Goal: Communication & Community: Answer question/provide support

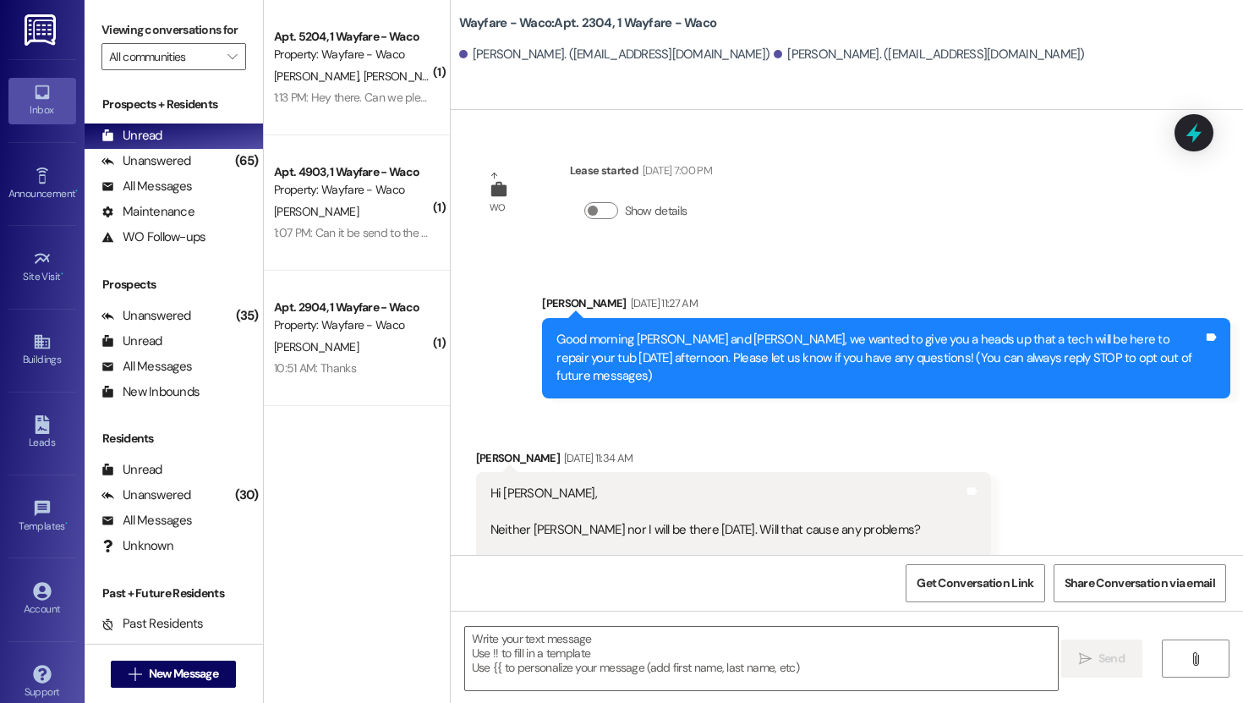
scroll to position [4155, 0]
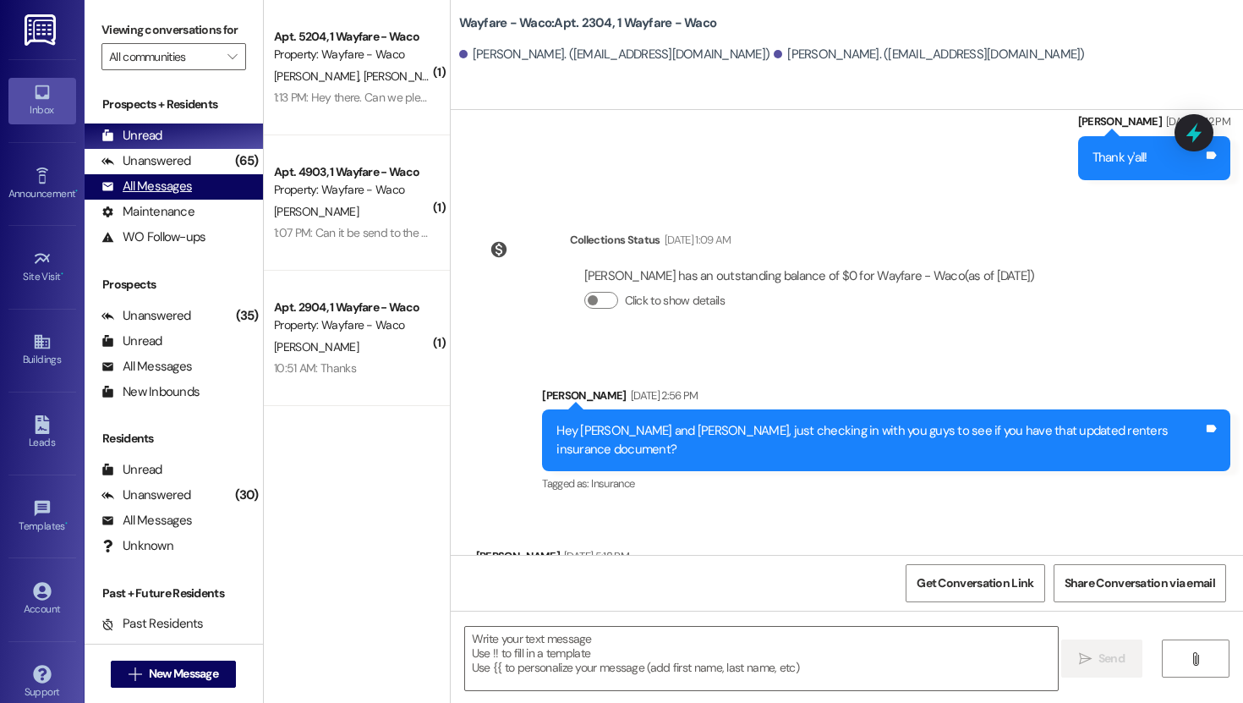
click at [167, 195] on div "All Messages" at bounding box center [146, 187] width 90 height 18
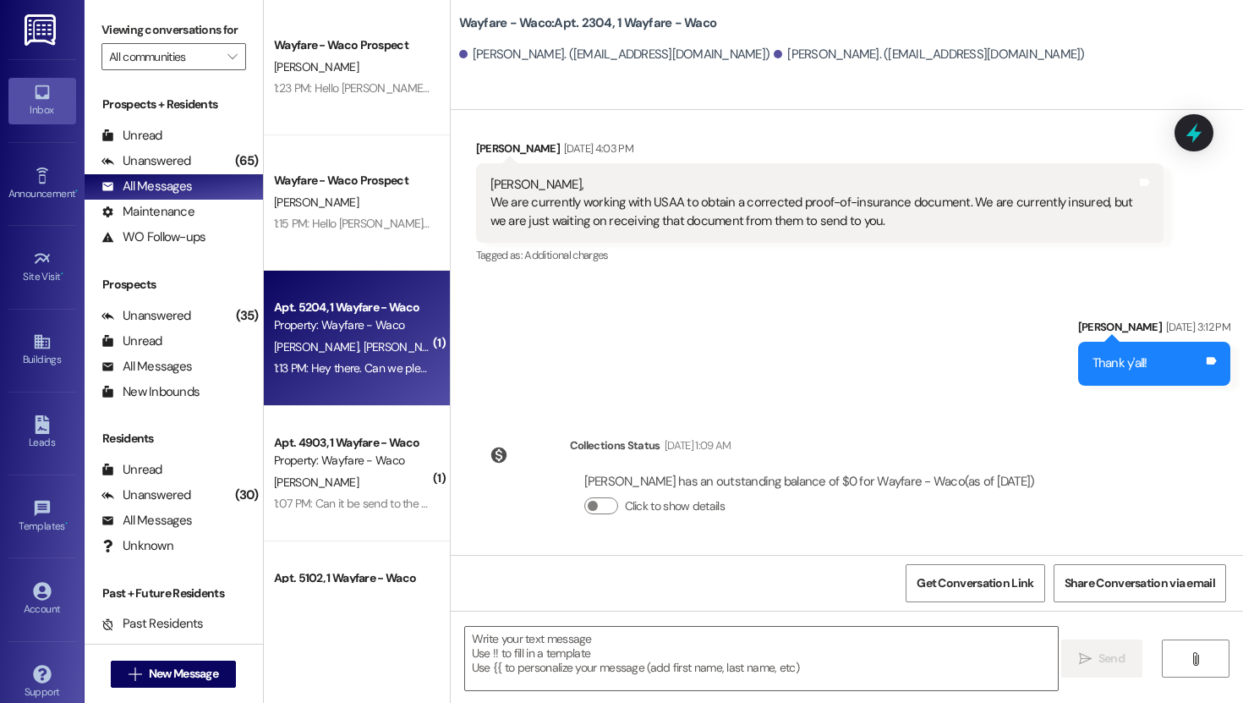
click at [343, 371] on div "1:13 PM: Hey there. Can we please get the pest control guy to treat inside our …" at bounding box center [541, 367] width 535 height 15
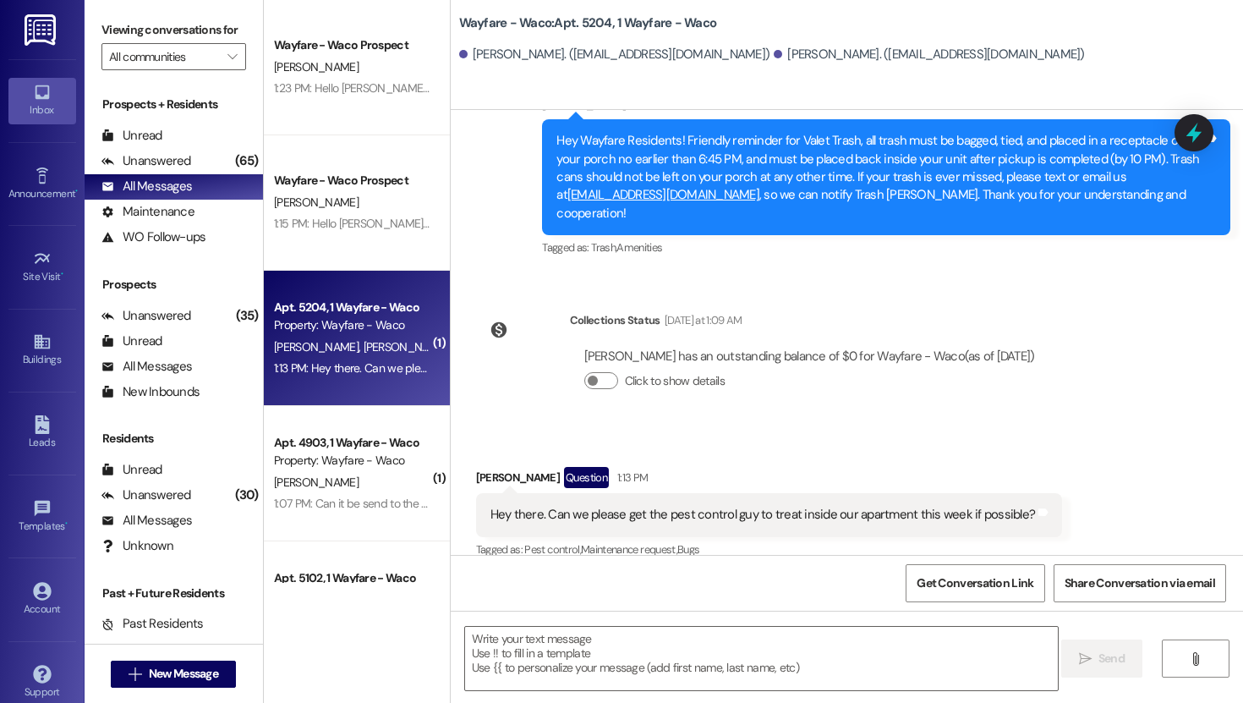
scroll to position [3683, 0]
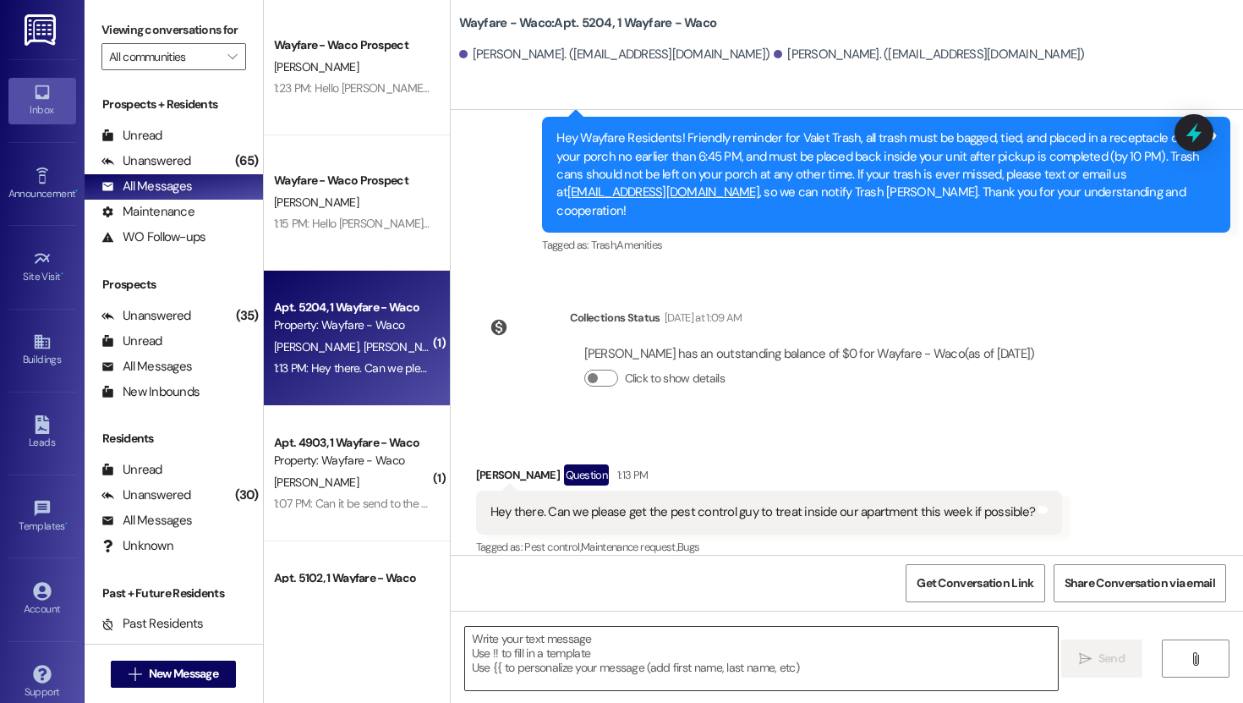
click at [688, 653] on textarea at bounding box center [761, 658] width 593 height 63
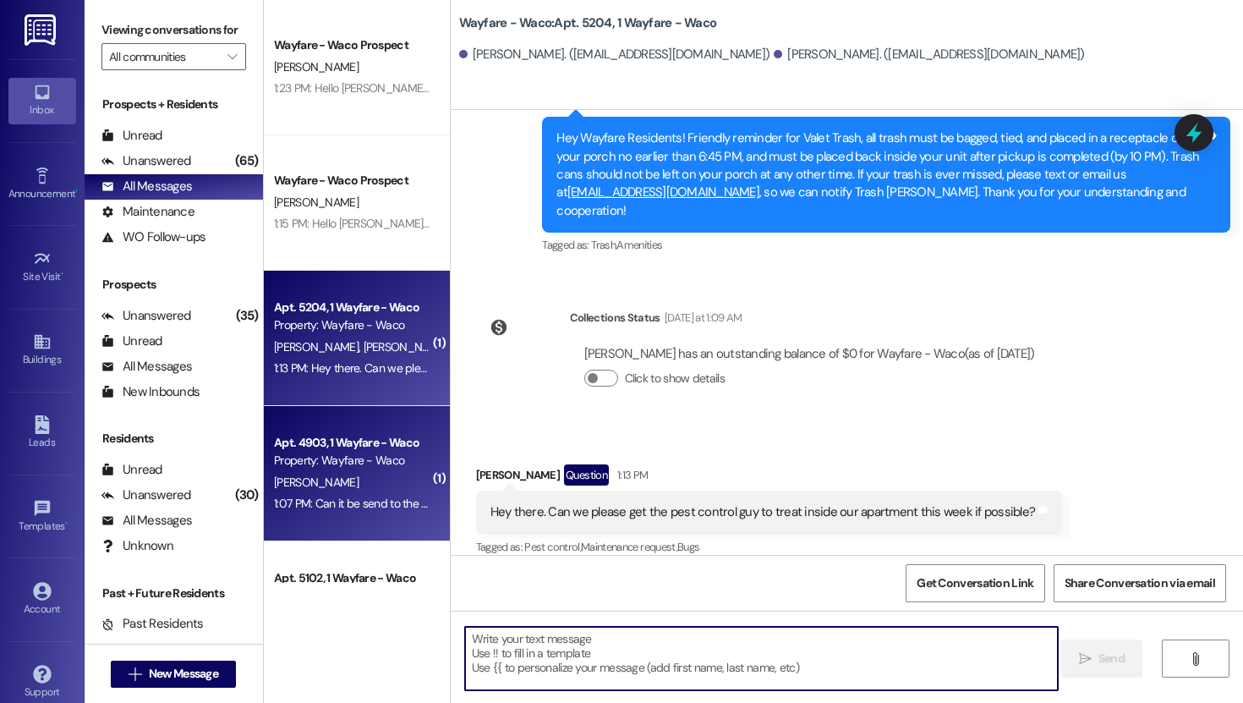
click at [331, 495] on div "1:07 PM: Can it be send to the other emails that are under me ? 1:07 PM: Can it…" at bounding box center [352, 503] width 160 height 21
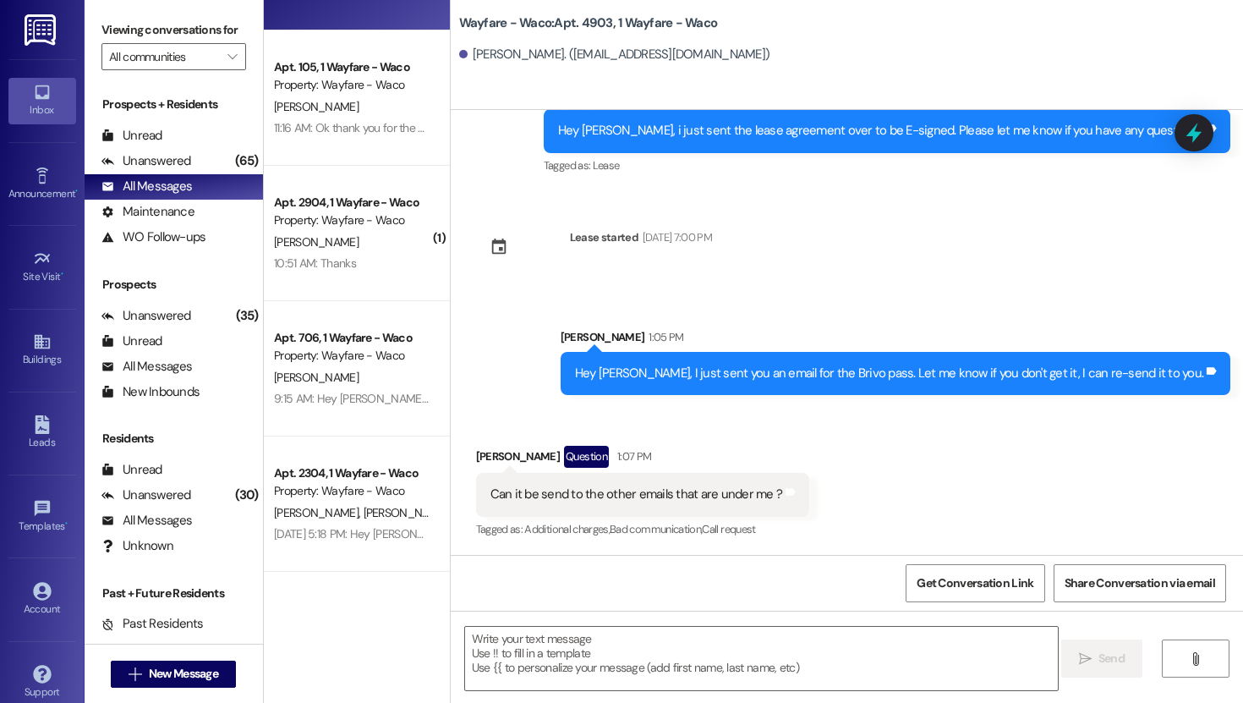
scroll to position [659, 0]
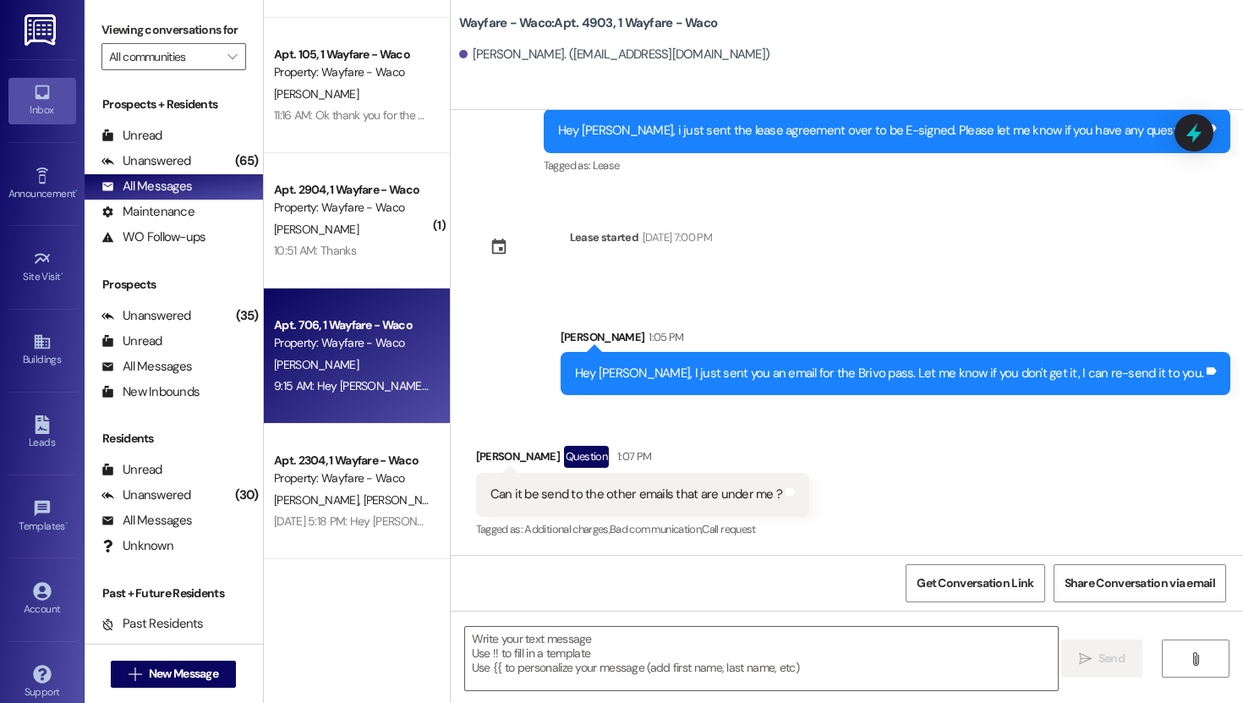
click at [344, 288] on div "Apt. 706, 1 Wayfare - Waco Property: Wayfare - Waco [PERSON_NAME] 9:15 AM: Hey …" at bounding box center [357, 355] width 186 height 135
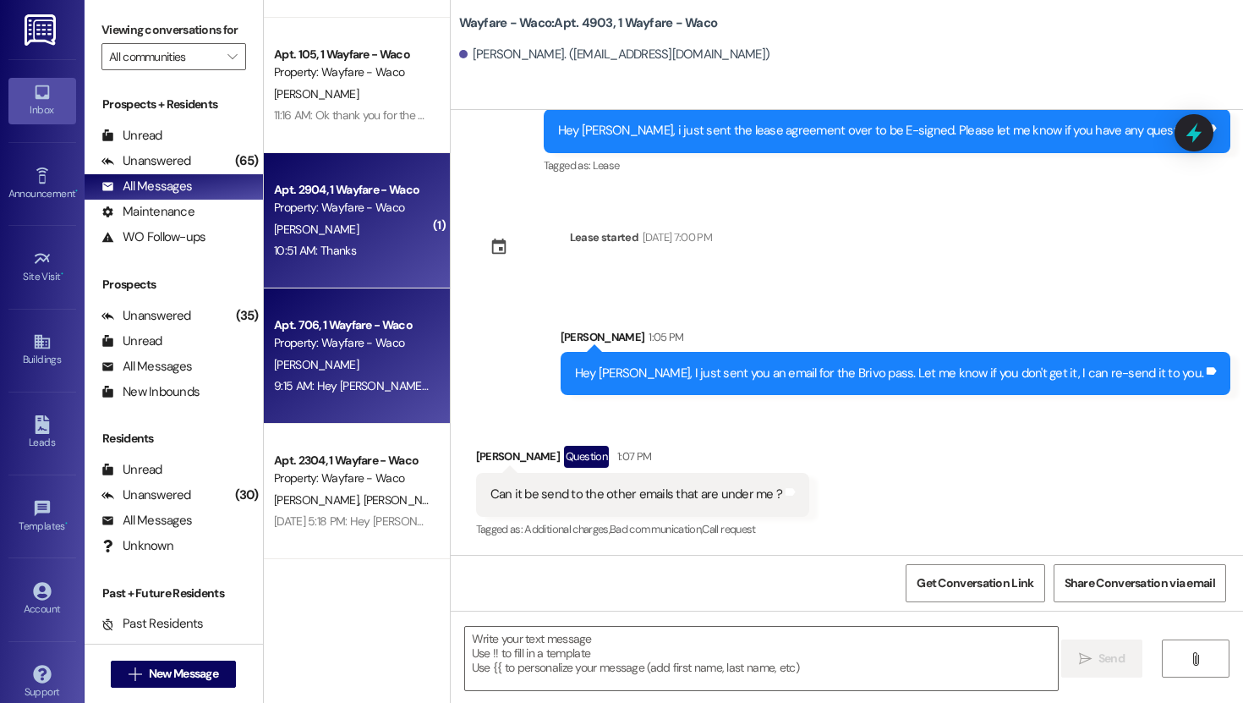
click at [354, 234] on div "[PERSON_NAME]" at bounding box center [352, 229] width 160 height 21
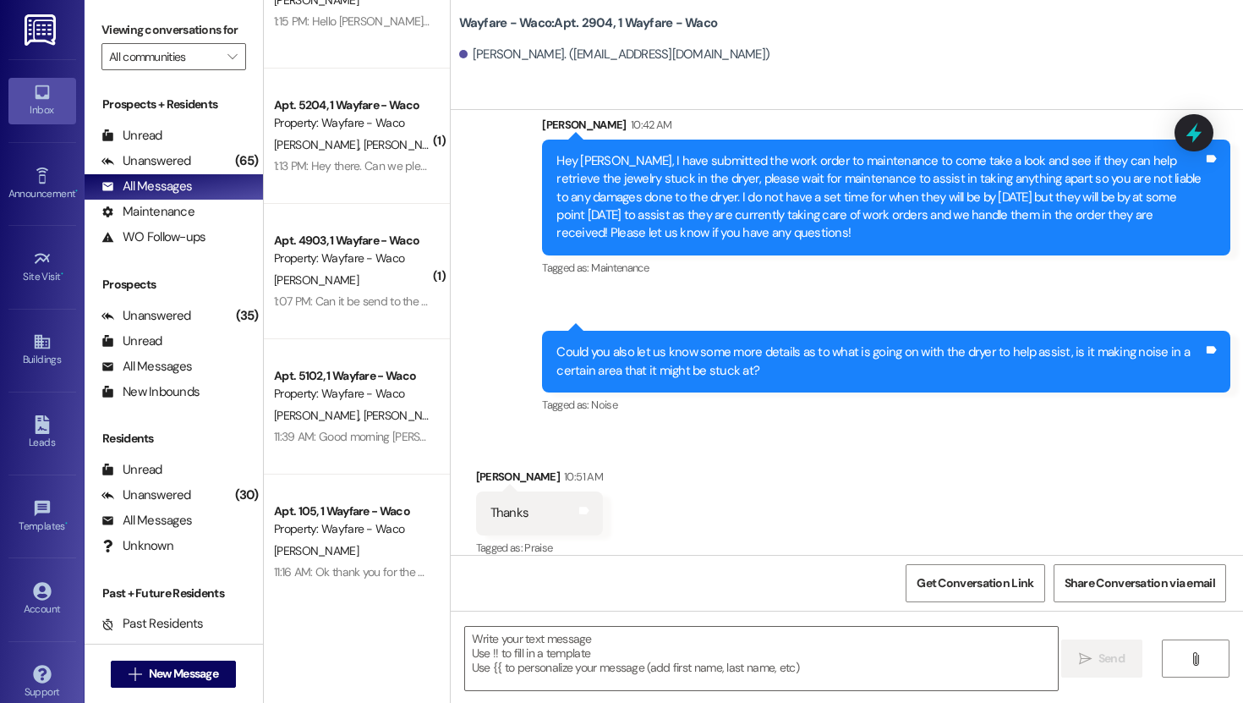
scroll to position [0, 0]
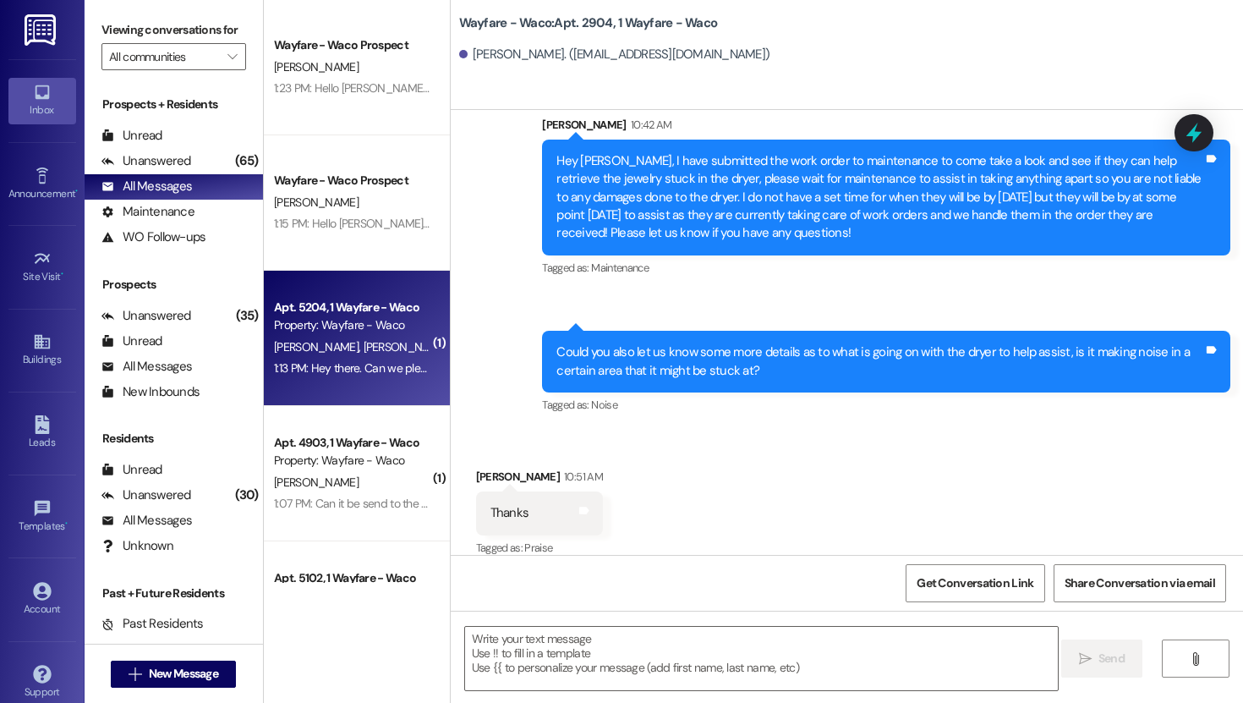
click at [360, 348] on div "[PERSON_NAME] [PERSON_NAME]" at bounding box center [352, 347] width 160 height 21
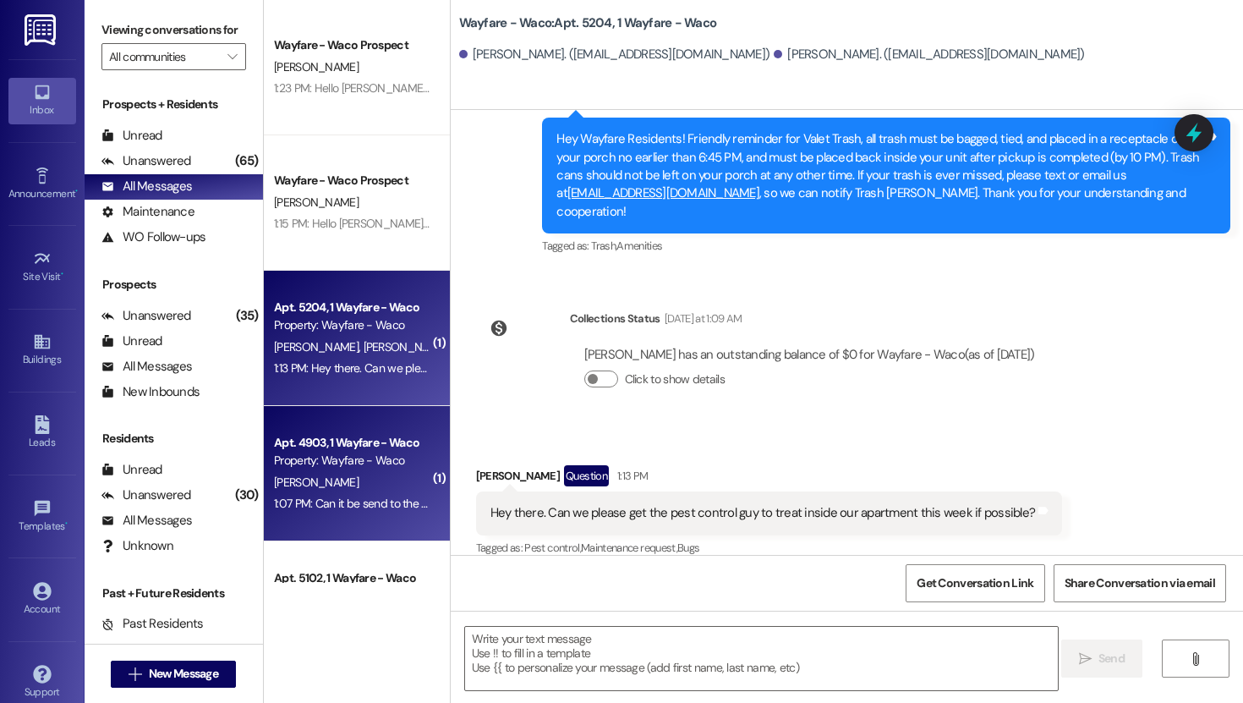
click at [348, 470] on div "Apt. 4903, 1 Wayfare - Waco Property: Wayfare - Waco" at bounding box center [352, 452] width 160 height 40
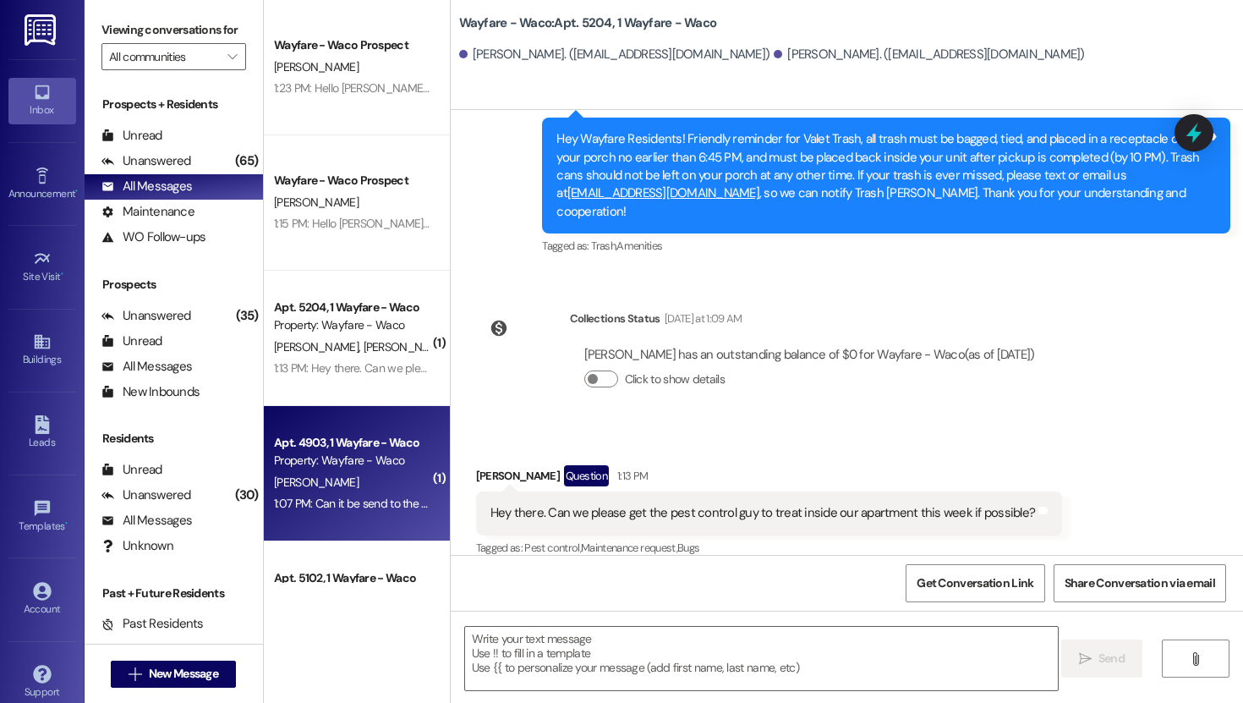
scroll to position [230, 0]
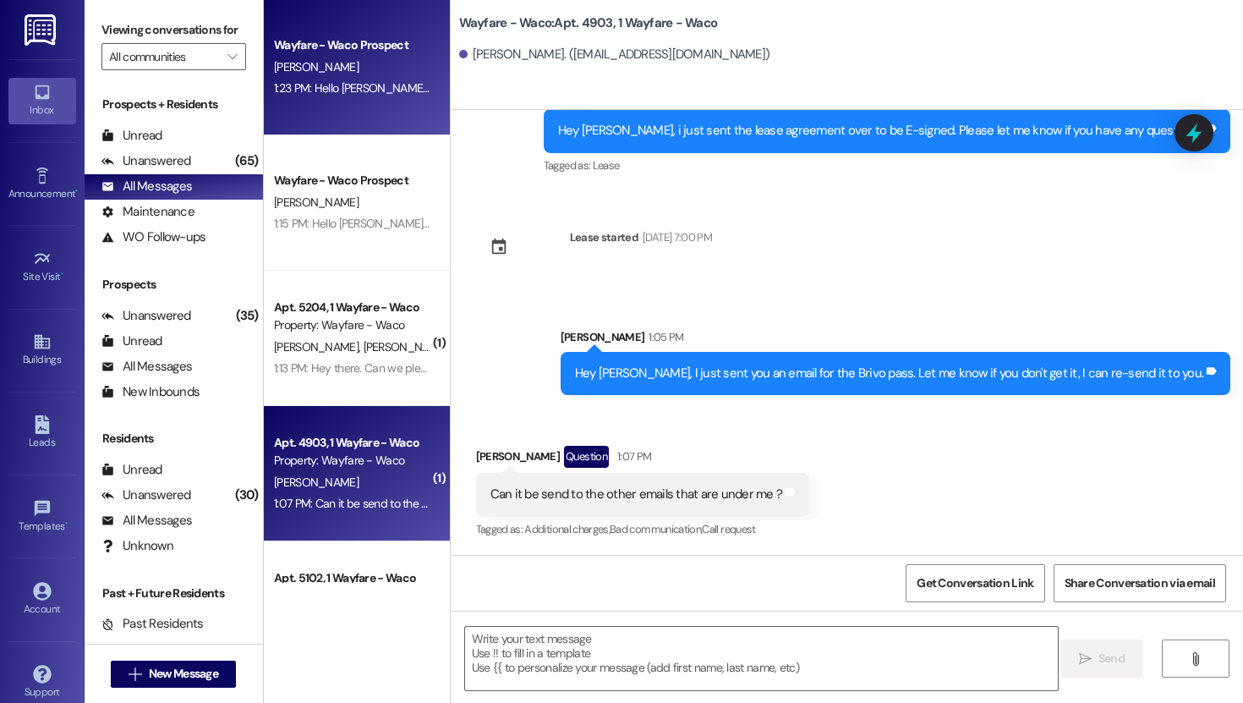
click at [343, 116] on div "Wayfare - Waco Prospect [PERSON_NAME] 1:23 PM: Hello [PERSON_NAME], I wanted to…" at bounding box center [357, 67] width 186 height 135
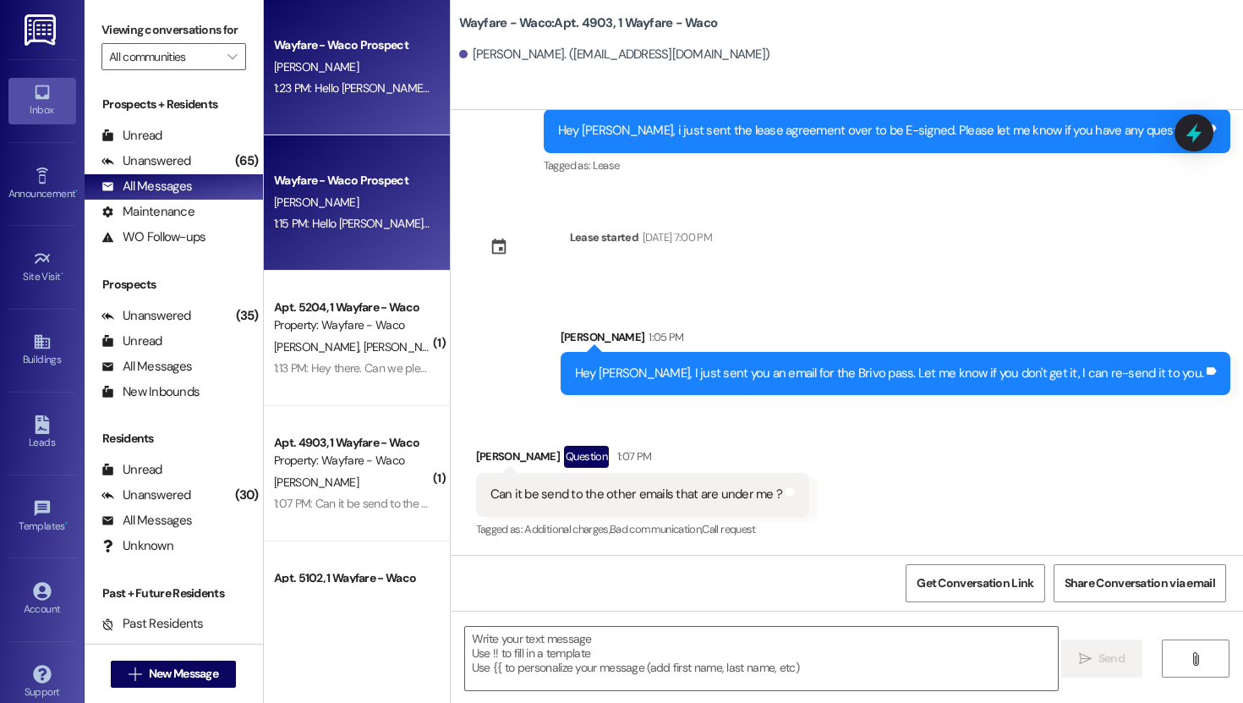
scroll to position [0, 0]
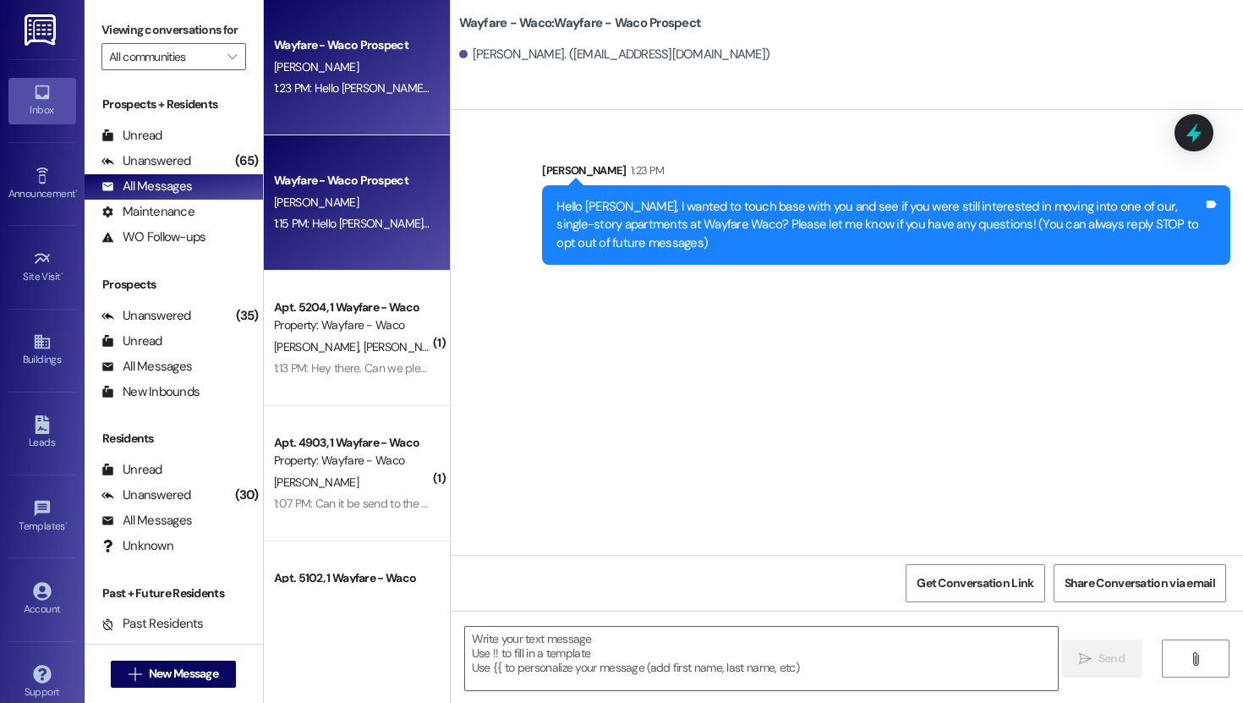
click at [348, 173] on div "Wayfare - Waco Prospect" at bounding box center [352, 181] width 156 height 18
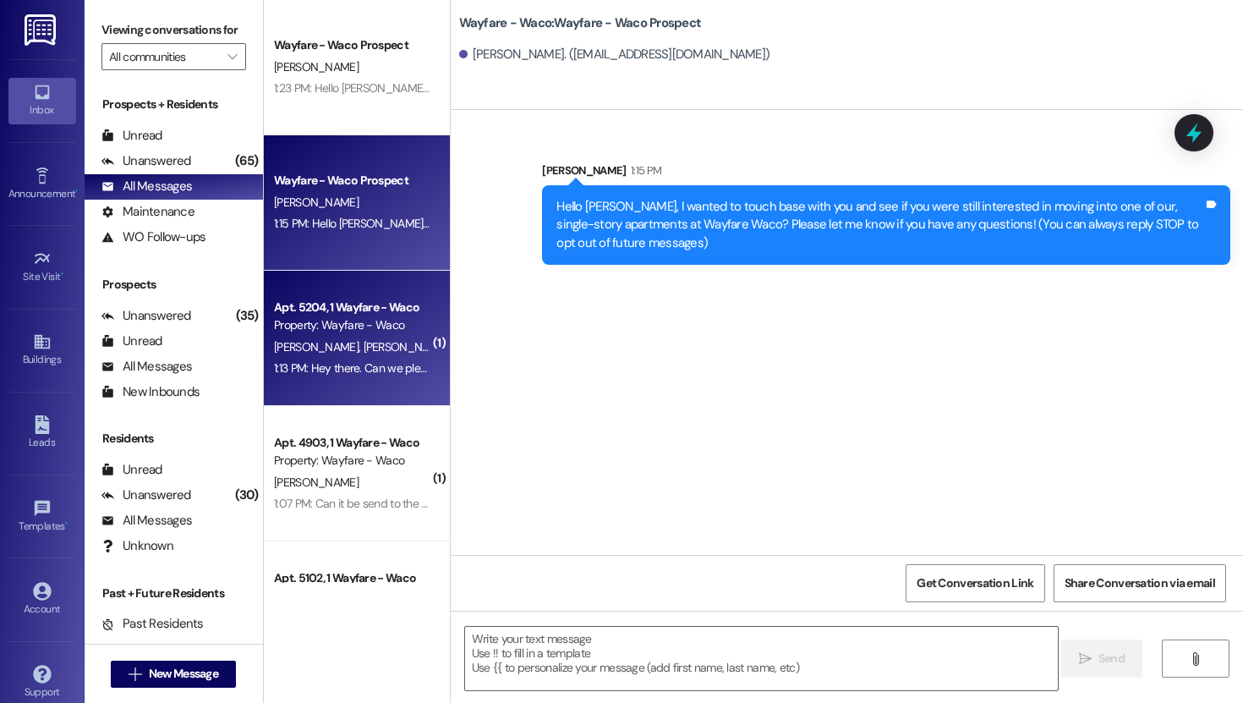
click at [363, 274] on div "Apt. 5204, 1 Wayfare - Waco Property: Wayfare - Waco [PERSON_NAME] [PERSON_NAME…" at bounding box center [357, 338] width 186 height 135
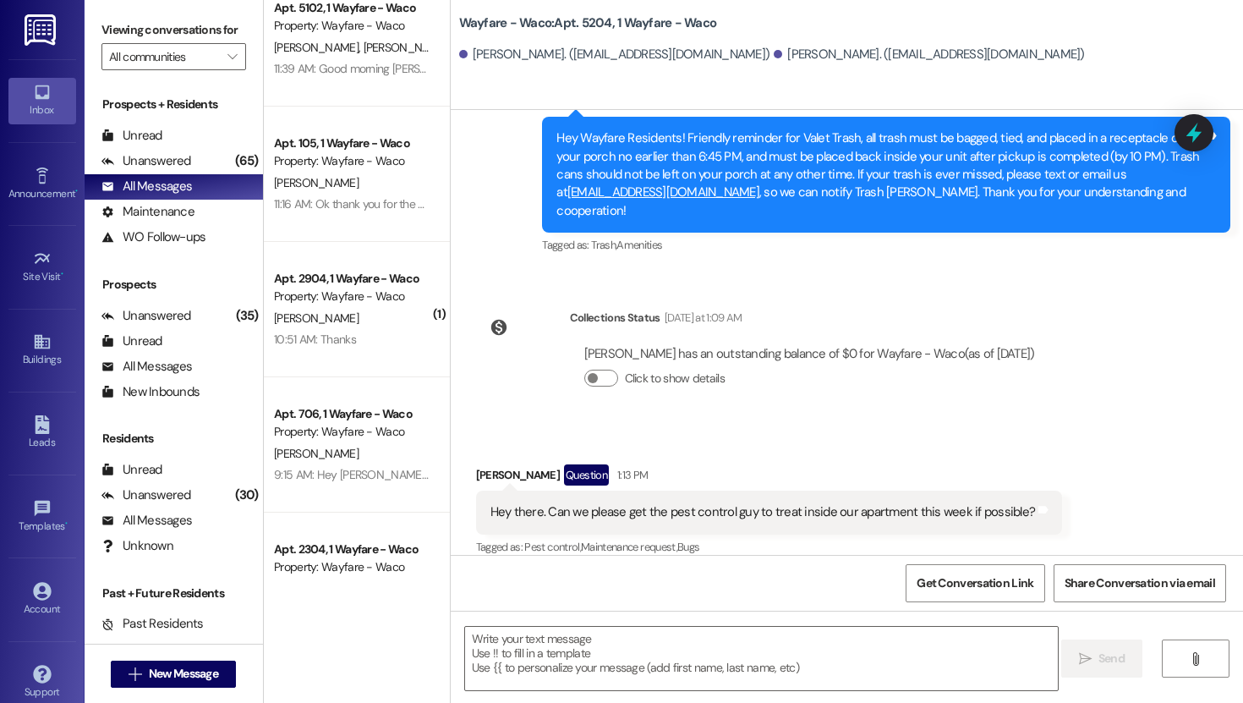
scroll to position [582, 0]
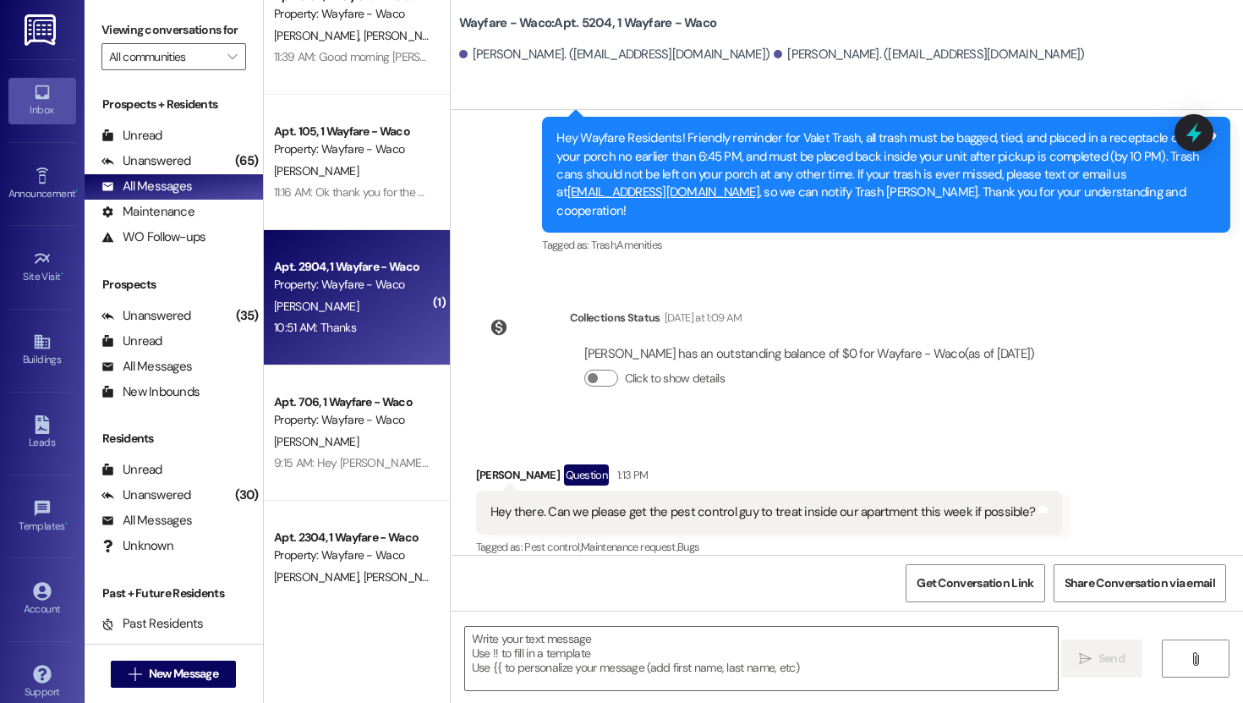
click at [354, 333] on div "10:51 AM: Thanks 10:51 AM: Thanks" at bounding box center [352, 327] width 160 height 21
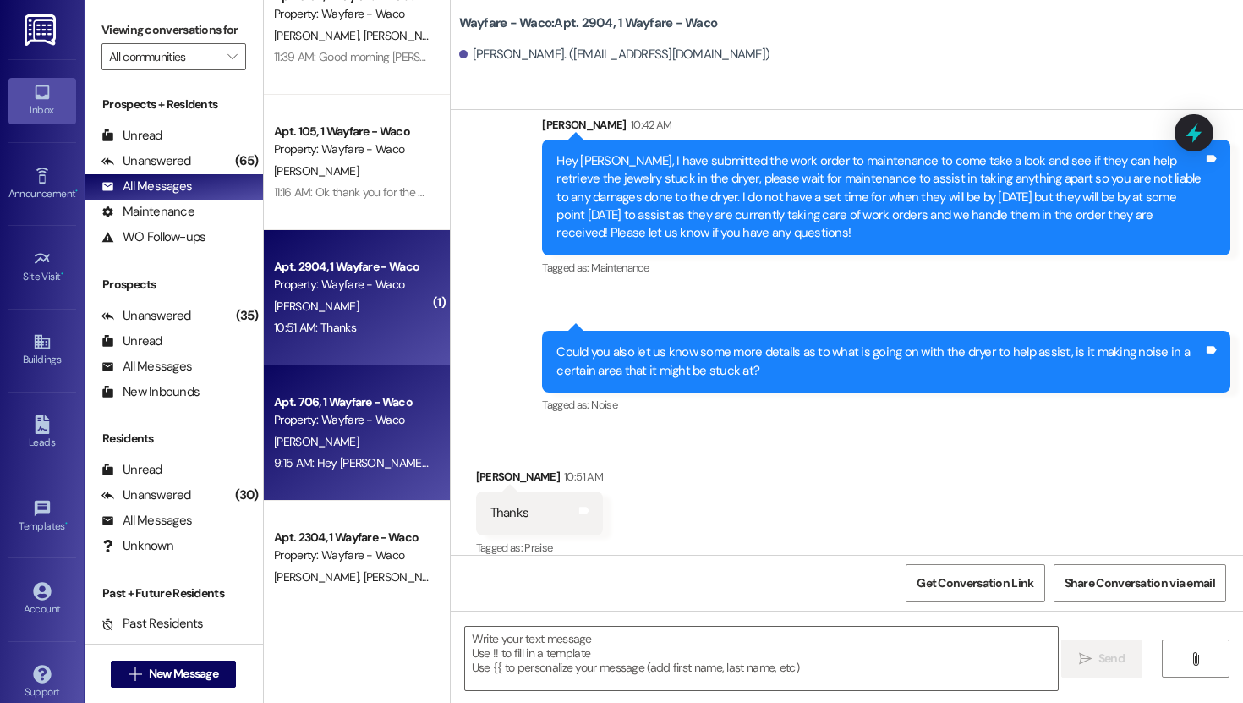
click at [348, 397] on div "Apt. 706, 1 Wayfare - Waco" at bounding box center [352, 402] width 156 height 18
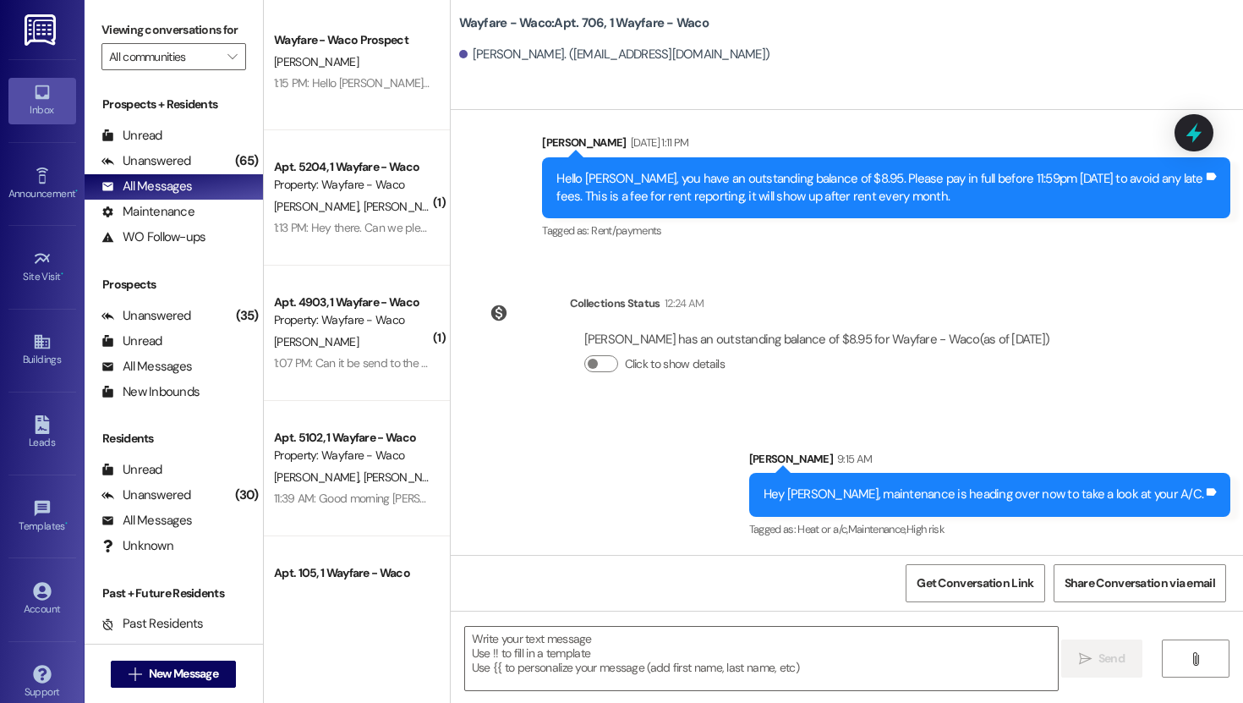
scroll to position [0, 0]
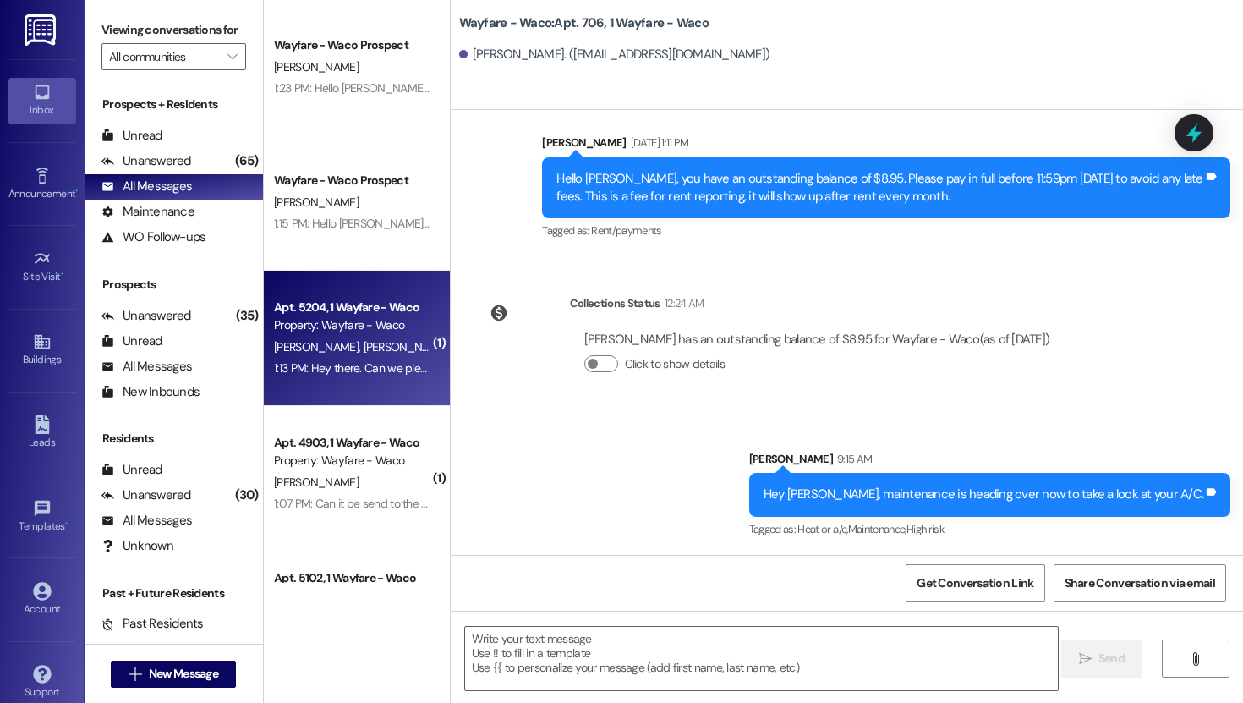
click at [363, 344] on span "[PERSON_NAME]" at bounding box center [405, 346] width 85 height 15
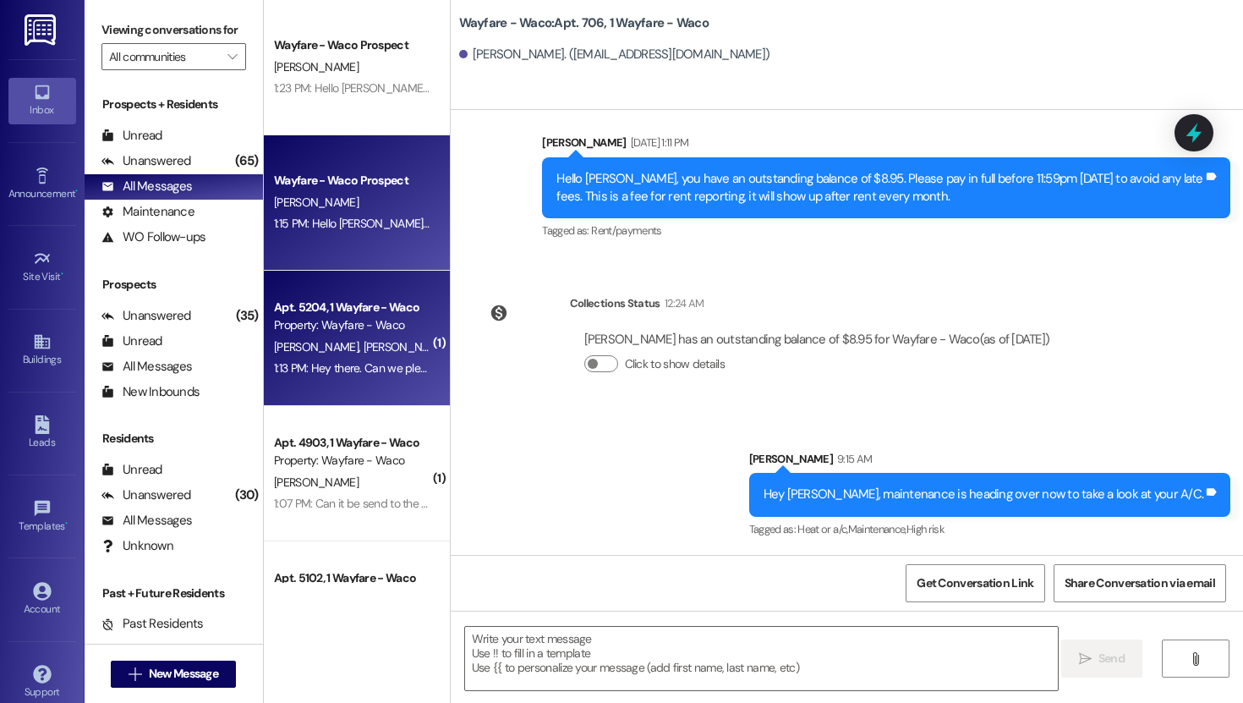
scroll to position [3682, 0]
